Goal: Information Seeking & Learning: Learn about a topic

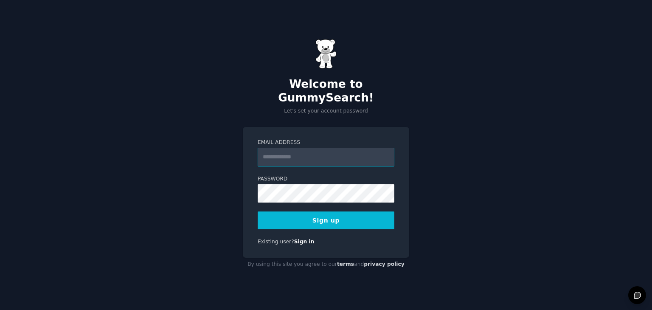
click at [307, 150] on input "Email Address" at bounding box center [326, 157] width 137 height 19
type input "**********"
click at [305, 219] on button "Sign up" at bounding box center [326, 220] width 137 height 18
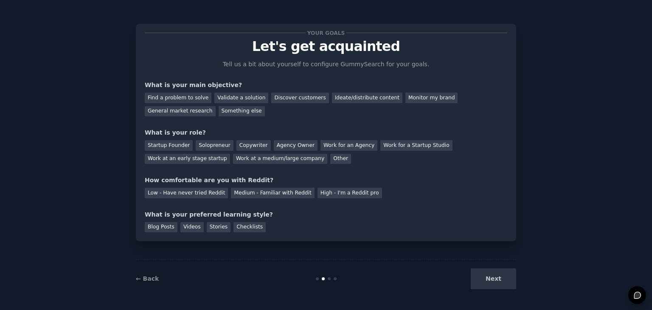
click at [490, 280] on div "Next" at bounding box center [452, 278] width 127 height 21
click at [478, 281] on div "Next" at bounding box center [452, 278] width 127 height 21
click at [172, 147] on div "Startup Founder" at bounding box center [169, 145] width 48 height 11
click at [406, 100] on div "Monitor my brand" at bounding box center [432, 98] width 52 height 11
click at [216, 106] on div "General market research" at bounding box center [180, 111] width 71 height 11
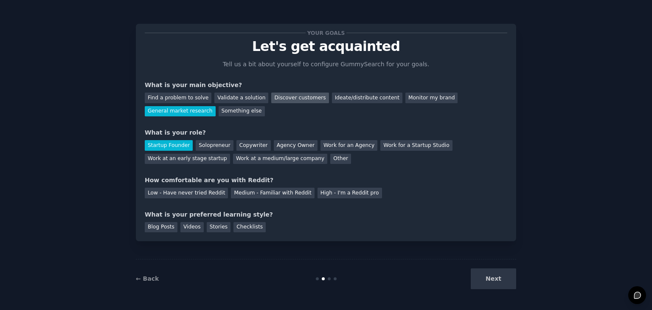
click at [272, 100] on div "Discover customers" at bounding box center [299, 98] width 57 height 11
click at [216, 106] on div "General market research" at bounding box center [180, 111] width 71 height 11
click at [318, 196] on div "High - I'm a Reddit pro" at bounding box center [350, 193] width 65 height 11
click at [260, 192] on div "Medium - Familiar with Reddit" at bounding box center [272, 193] width 83 height 11
click at [161, 229] on div "Blog Posts" at bounding box center [161, 227] width 33 height 11
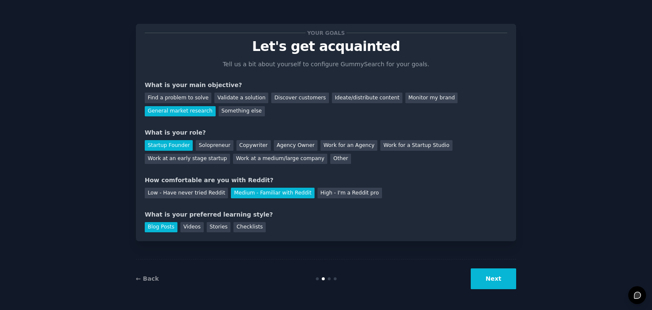
click at [488, 277] on button "Next" at bounding box center [493, 278] width 45 height 21
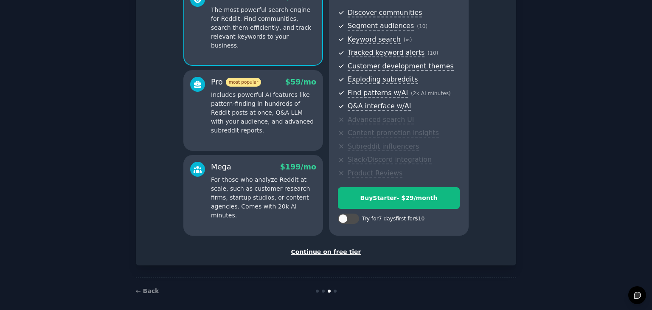
scroll to position [97, 0]
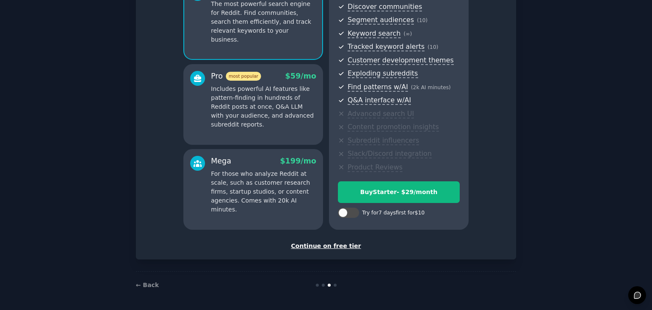
click at [336, 245] on div "Continue on free tier" at bounding box center [326, 246] width 363 height 9
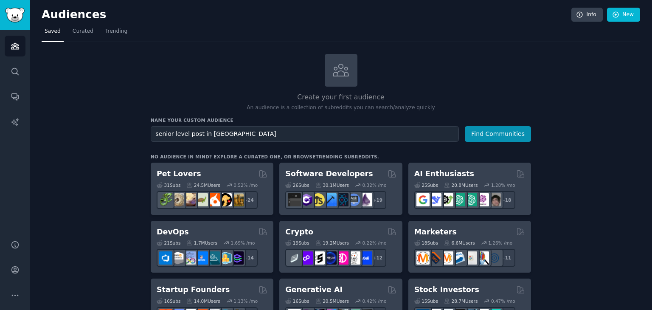
type input "senior level post in [GEOGRAPHIC_DATA]"
click at [465, 126] on button "Find Communities" at bounding box center [498, 134] width 66 height 16
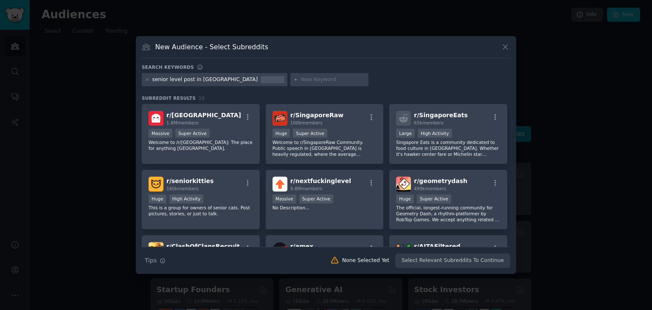
click at [508, 51] on div "New Audience - Select Subreddits" at bounding box center [326, 50] width 369 height 16
click at [504, 45] on icon at bounding box center [505, 46] width 9 height 9
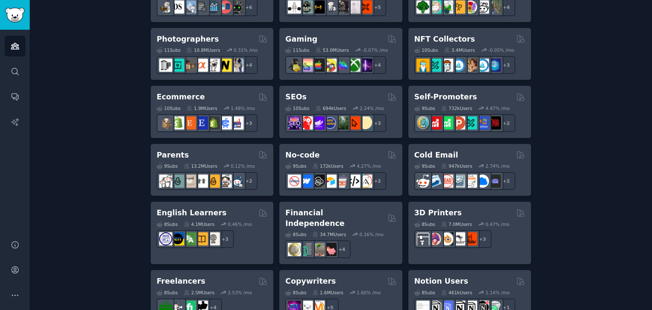
scroll to position [669, 0]
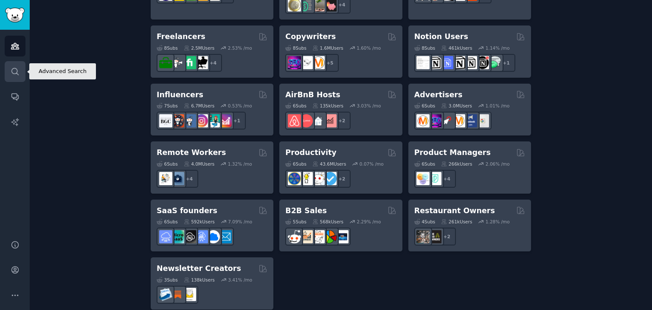
click at [11, 69] on icon "Sidebar" at bounding box center [15, 71] width 9 height 9
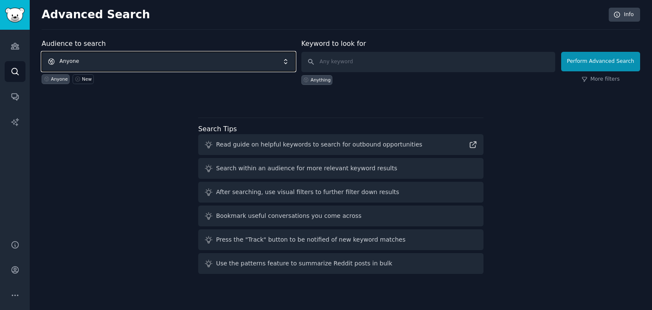
click at [290, 61] on span "Anyone" at bounding box center [169, 62] width 254 height 20
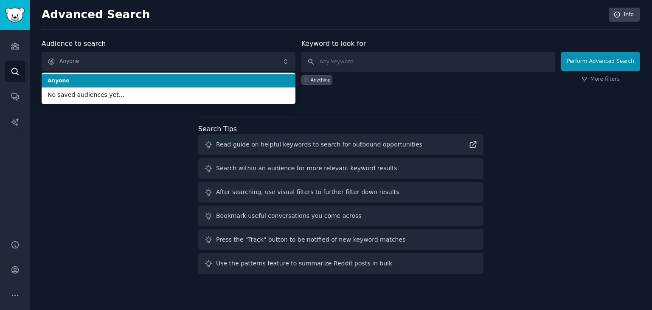
click at [377, 79] on div "Anything" at bounding box center [429, 78] width 254 height 13
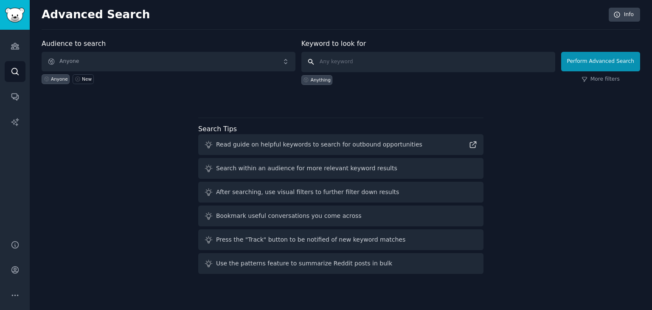
click at [376, 65] on input "text" at bounding box center [429, 62] width 254 height 20
type input "senior roles"
click at [618, 65] on button "Perform Advanced Search" at bounding box center [600, 62] width 79 height 20
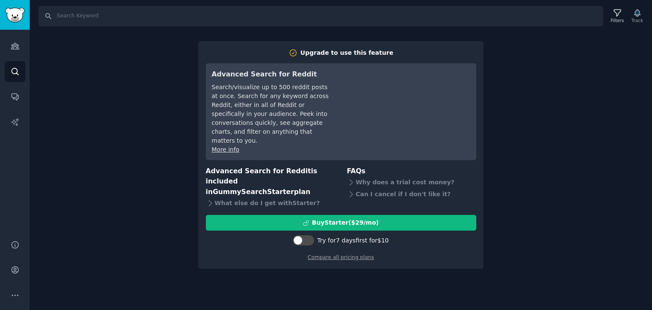
click at [148, 223] on div "Search Filters Track Upgrade to use this feature Advanced Search for Reddit Sea…" at bounding box center [341, 155] width 623 height 310
click at [171, 224] on div "Search Filters Track Upgrade to use this feature Advanced Search for Reddit Sea…" at bounding box center [341, 155] width 623 height 310
click at [241, 257] on div "Search Filters Track Upgrade to use this feature Advanced Search for Reddit Sea…" at bounding box center [341, 155] width 623 height 310
click at [256, 255] on div "Search Filters Track Upgrade to use this feature Advanced Search for Reddit Sea…" at bounding box center [341, 155] width 623 height 310
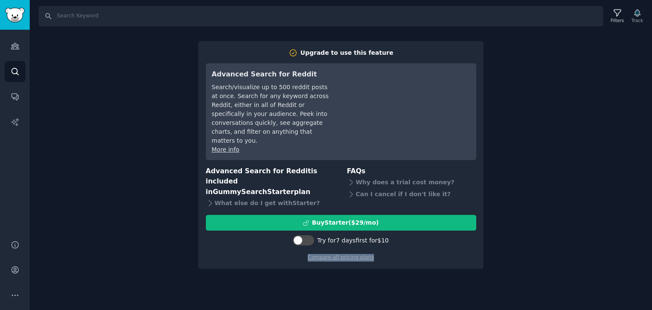
click at [256, 255] on div "Search Filters Track Upgrade to use this feature Advanced Search for Reddit Sea…" at bounding box center [341, 155] width 623 height 310
click at [16, 49] on icon "Sidebar" at bounding box center [15, 46] width 8 height 6
